Goal: Transaction & Acquisition: Book appointment/travel/reservation

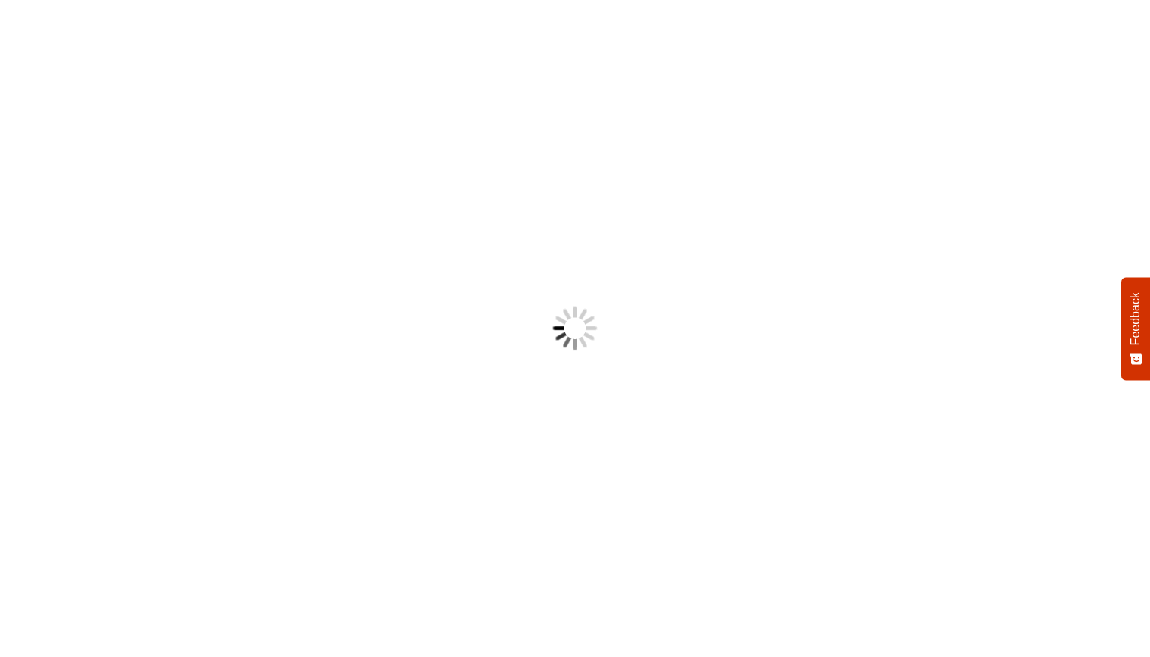
click at [450, 304] on body "Something went wrong! Try reload Feedback How would you rate your experience? H…" at bounding box center [575, 328] width 1150 height 657
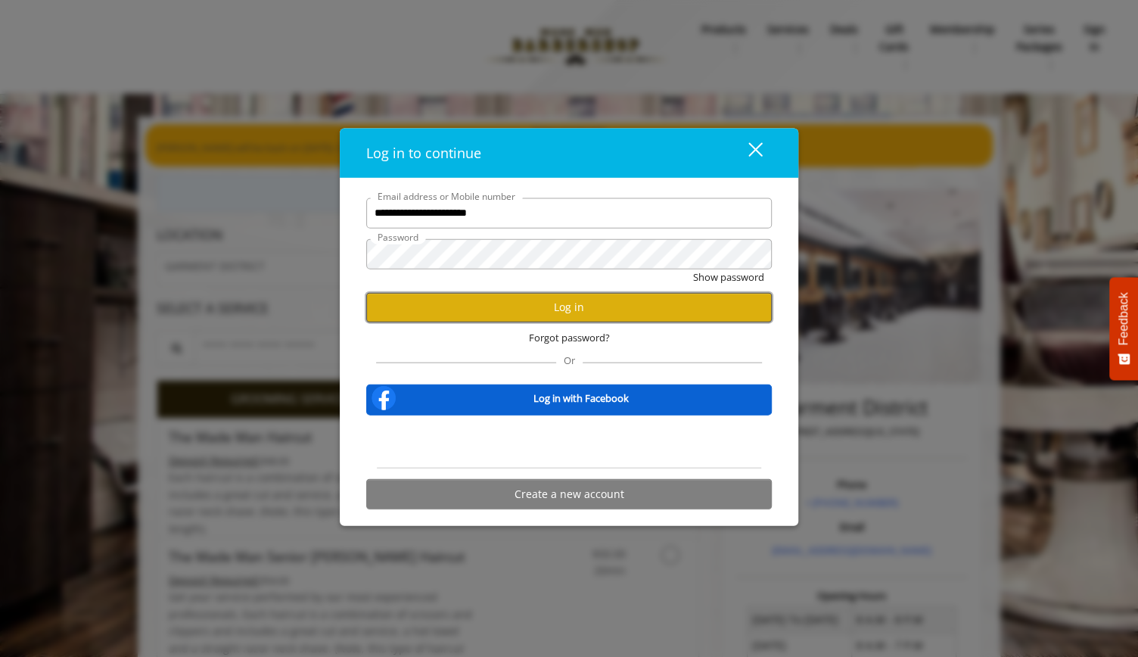
click at [480, 307] on button "Log in" at bounding box center [569, 307] width 406 height 30
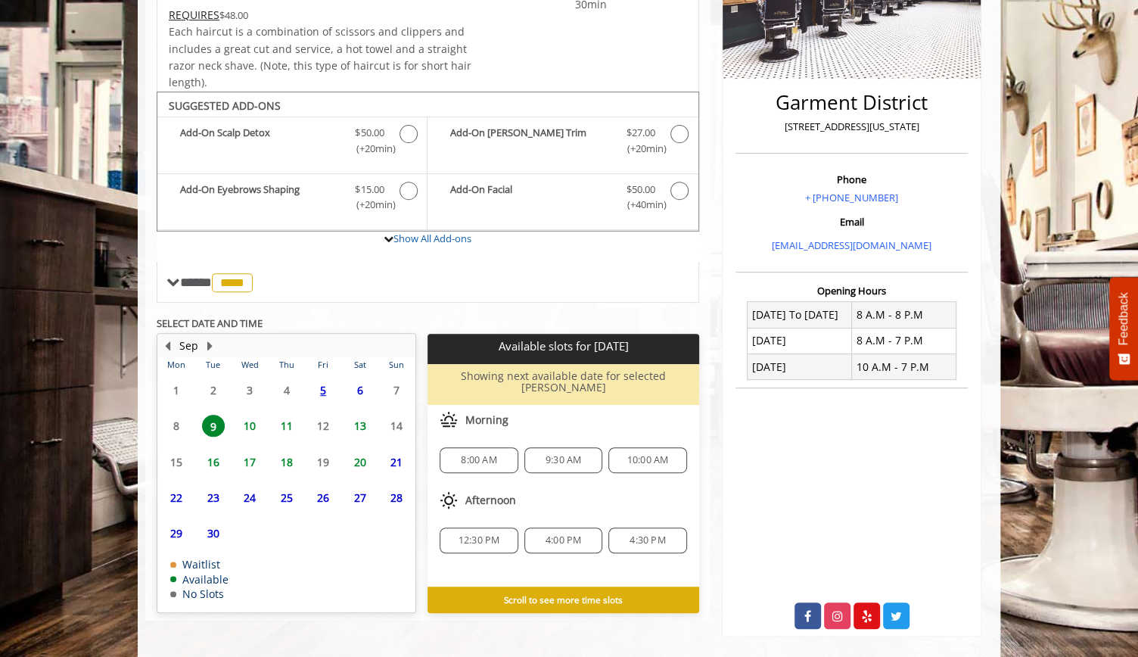
scroll to position [307, 0]
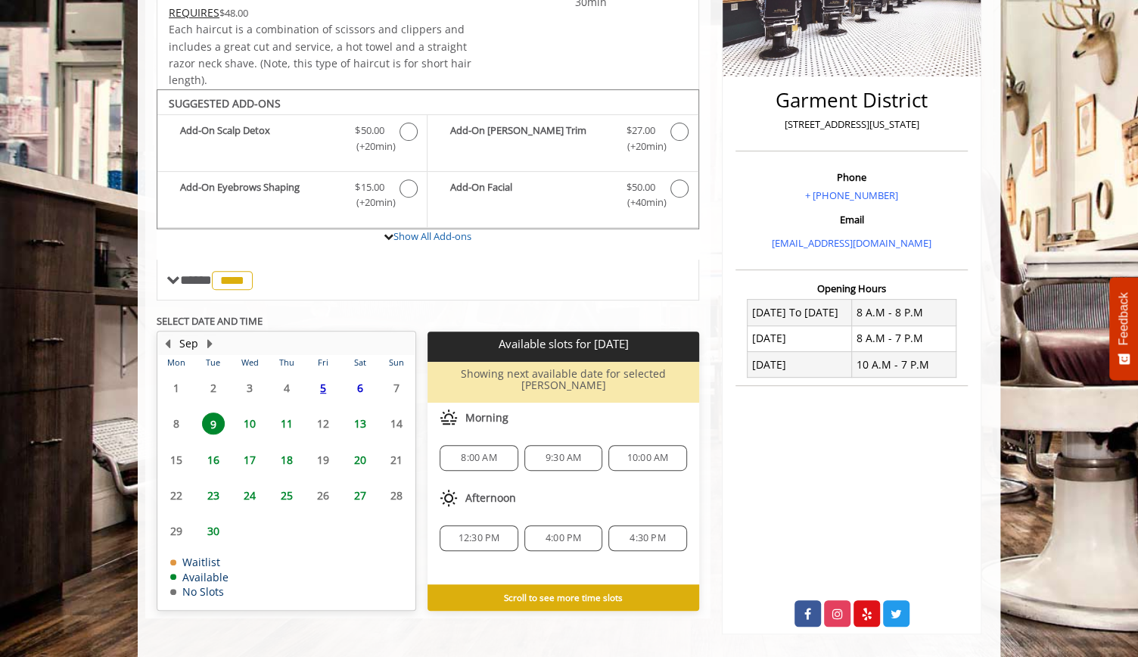
click at [363, 388] on span "6" at bounding box center [360, 388] width 23 height 22
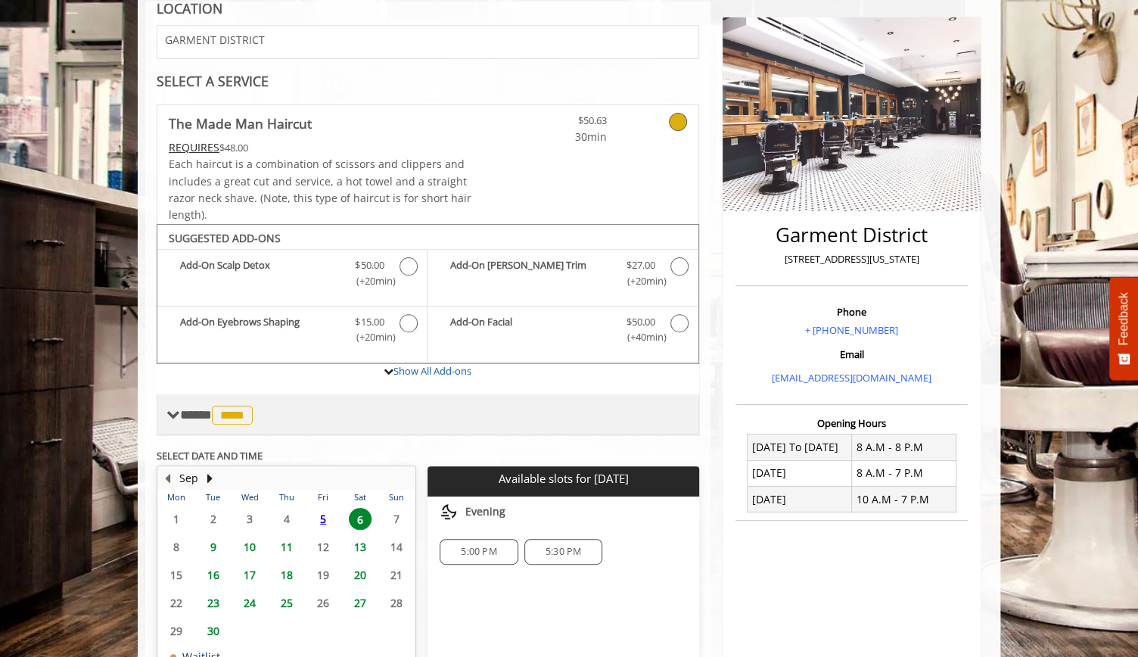
scroll to position [0, 0]
